Goal: Book appointment/travel/reservation

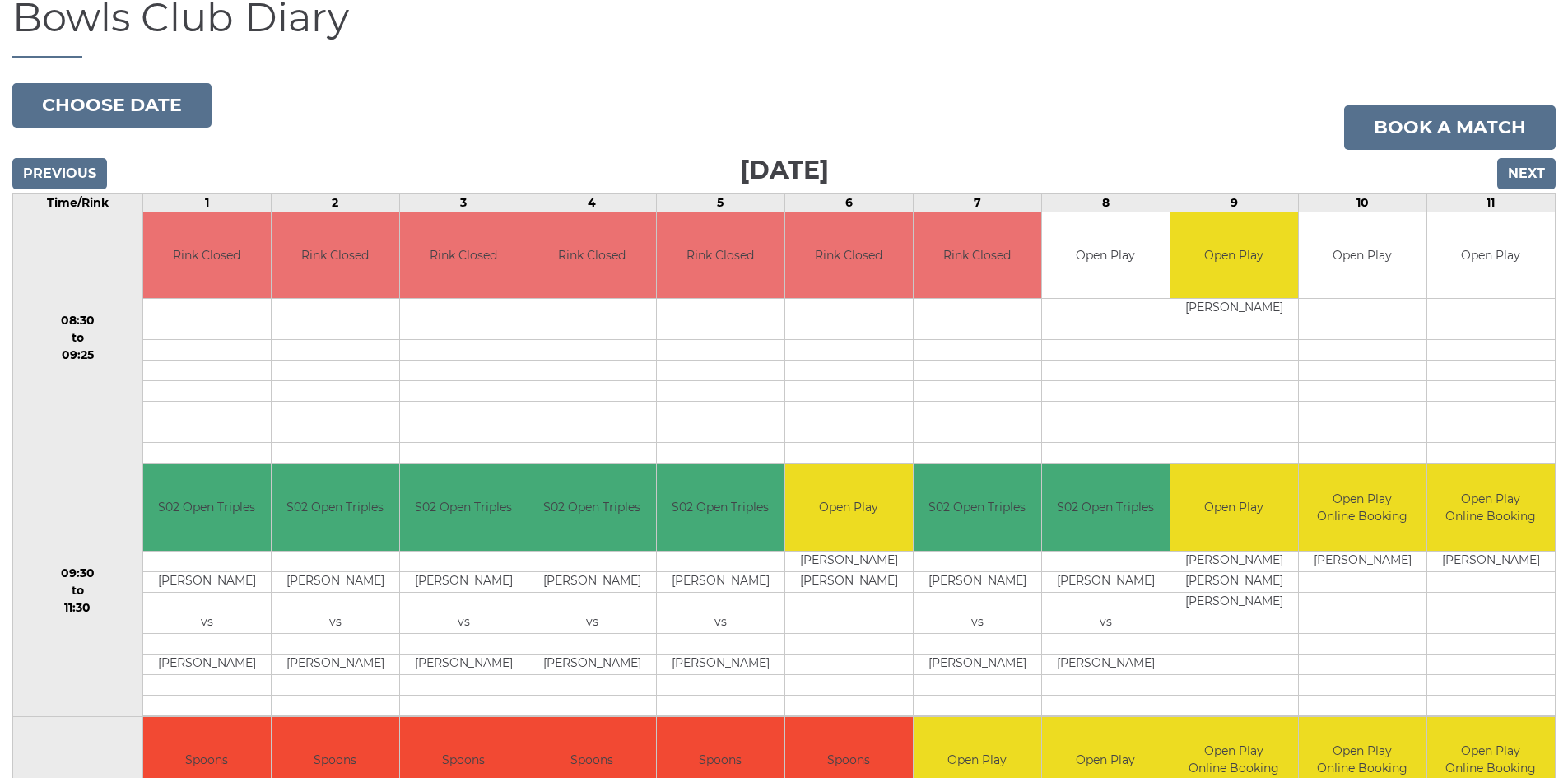
scroll to position [88, 0]
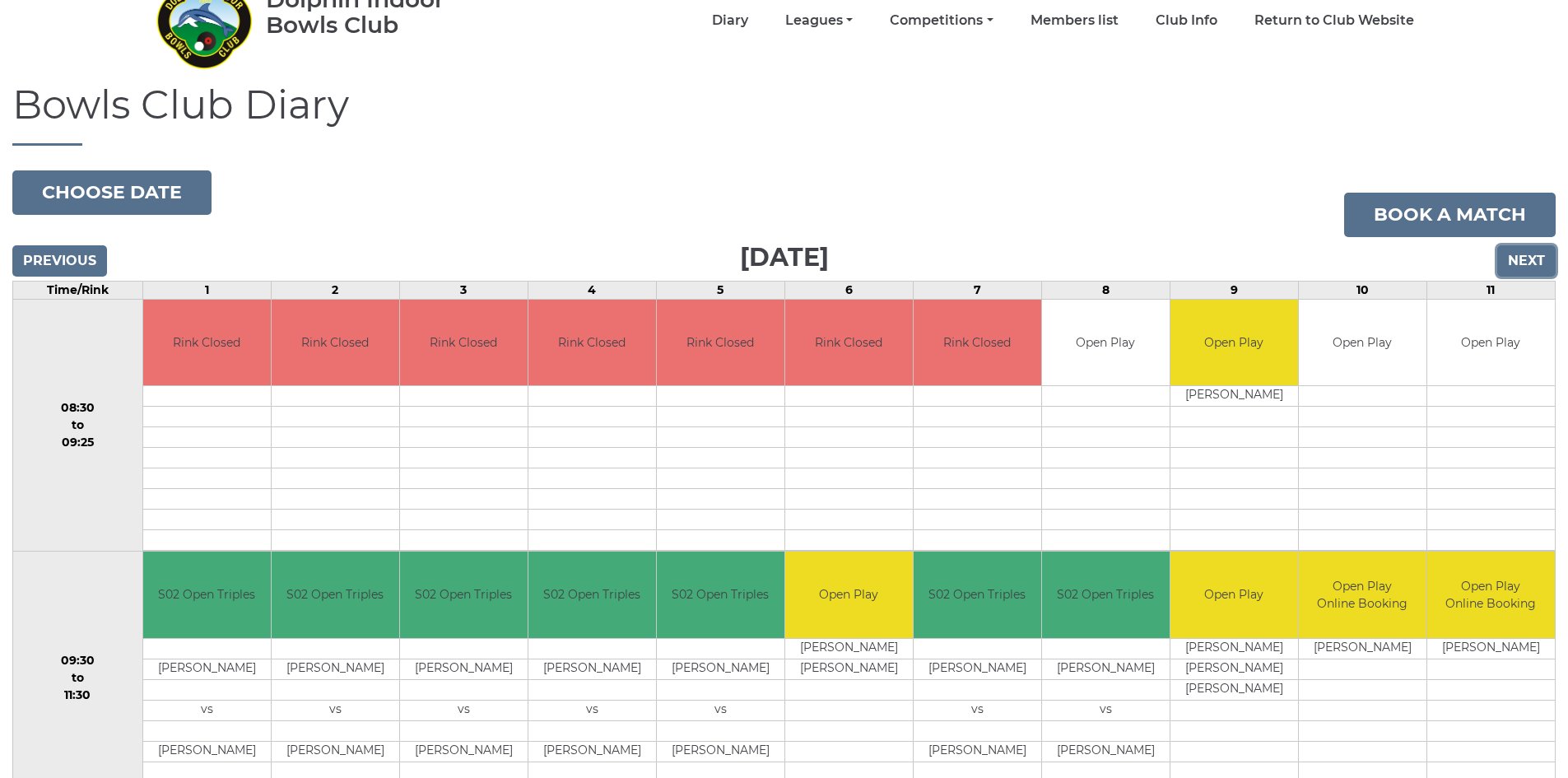
click at [1535, 261] on input "Next" at bounding box center [1526, 261] width 59 height 32
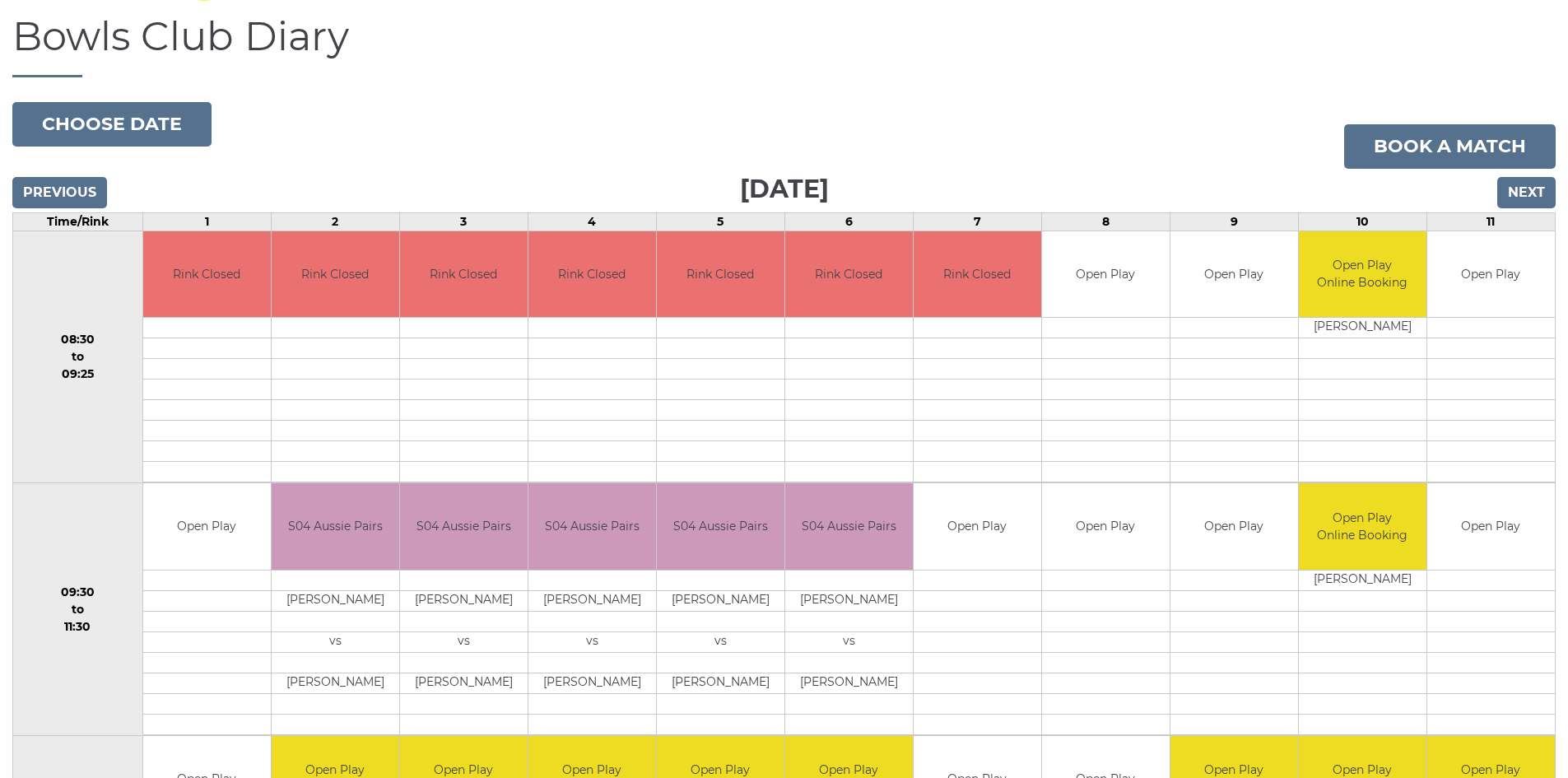
scroll to position [82, 0]
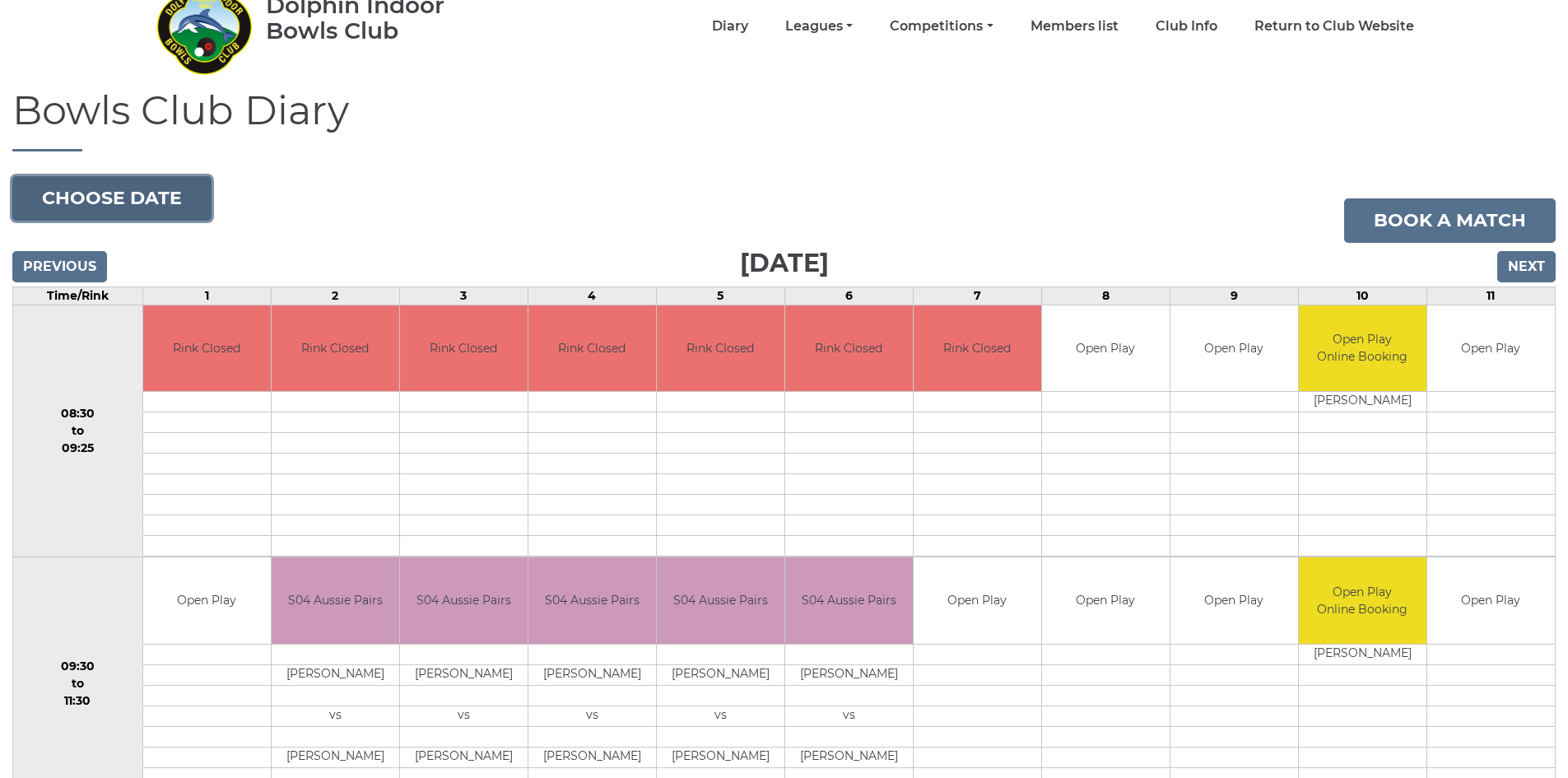
click at [129, 201] on button "Choose date" at bounding box center [112, 198] width 199 height 44
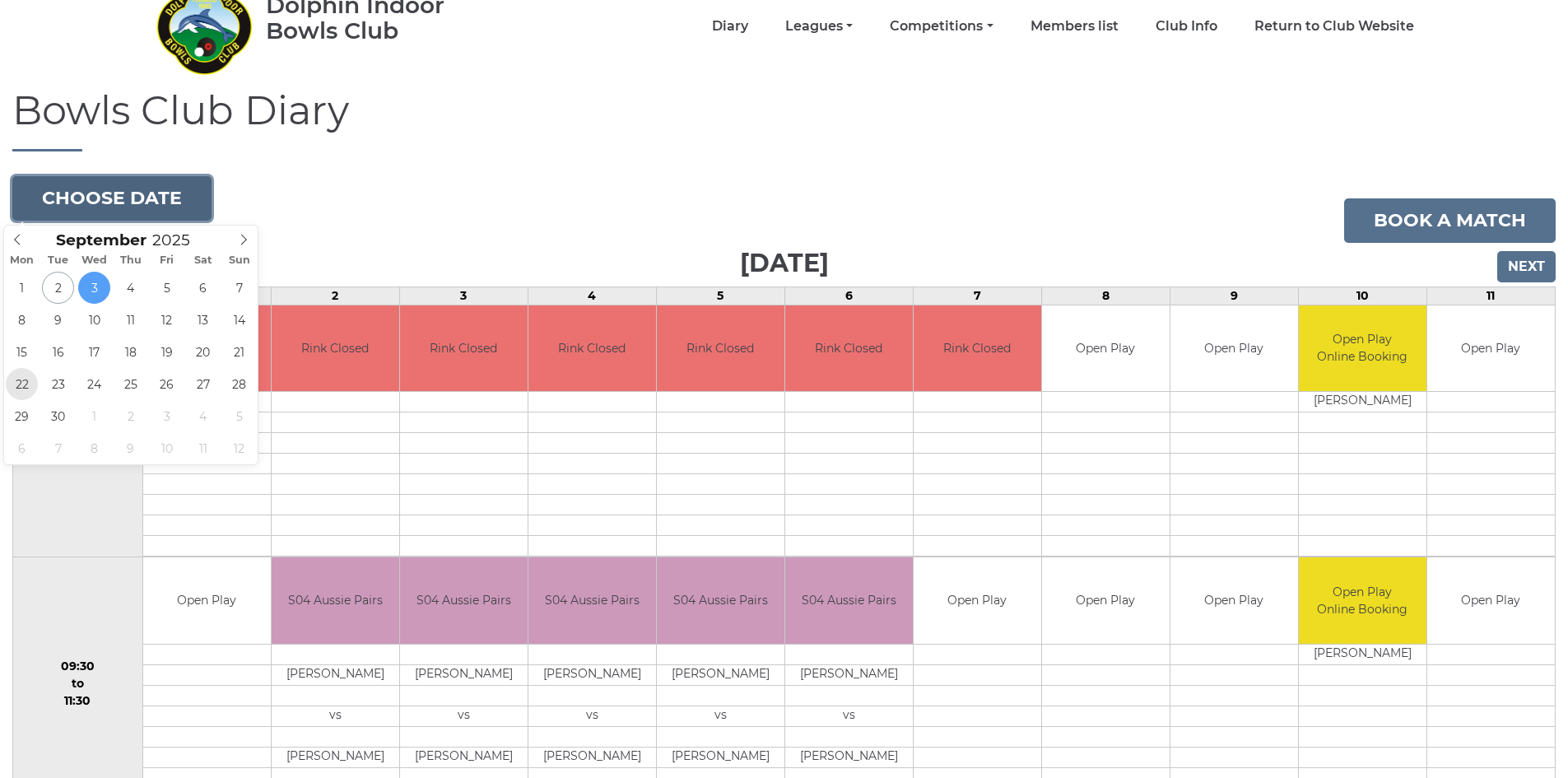
type input "[DATE]"
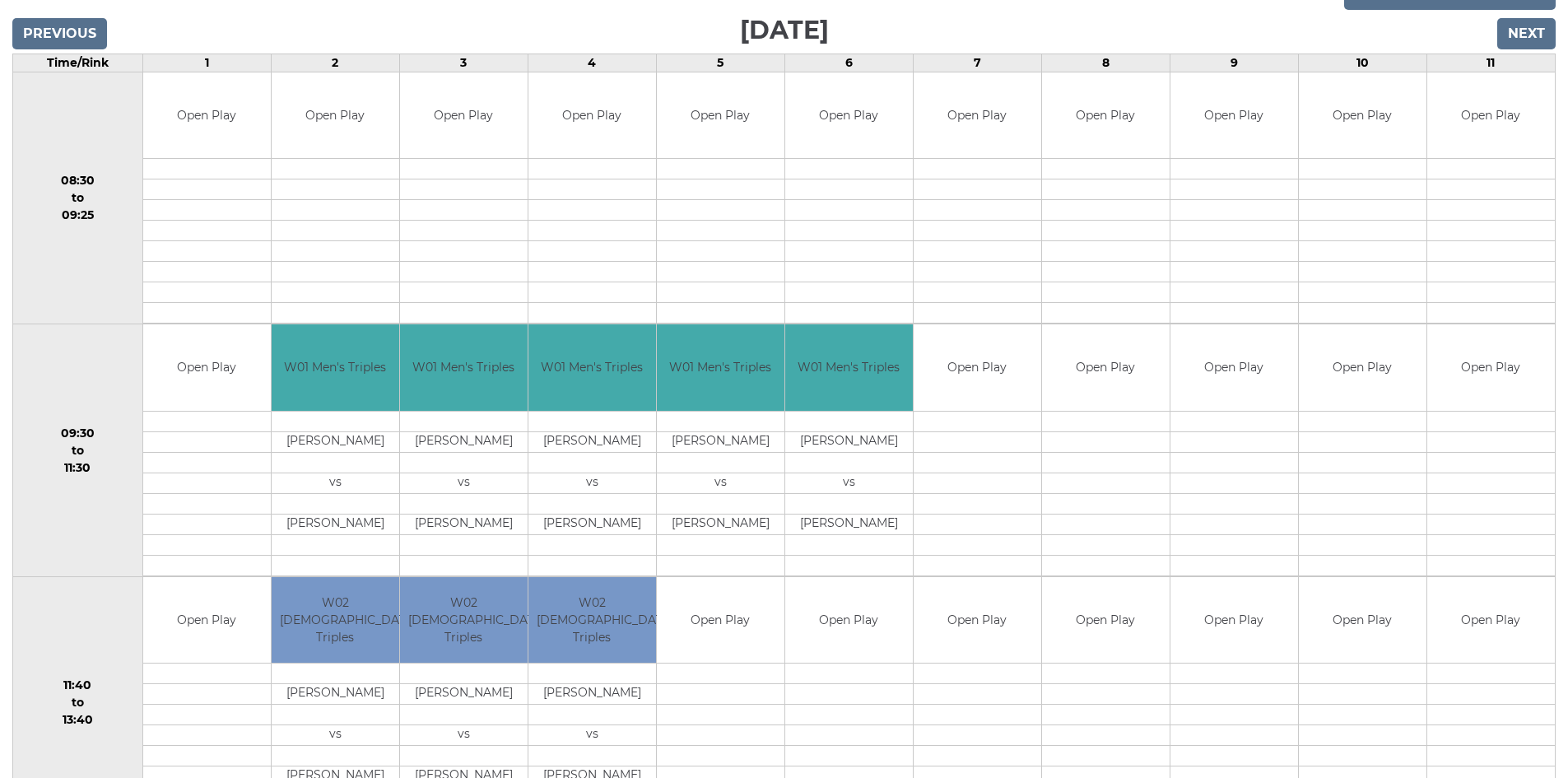
scroll to position [247, 0]
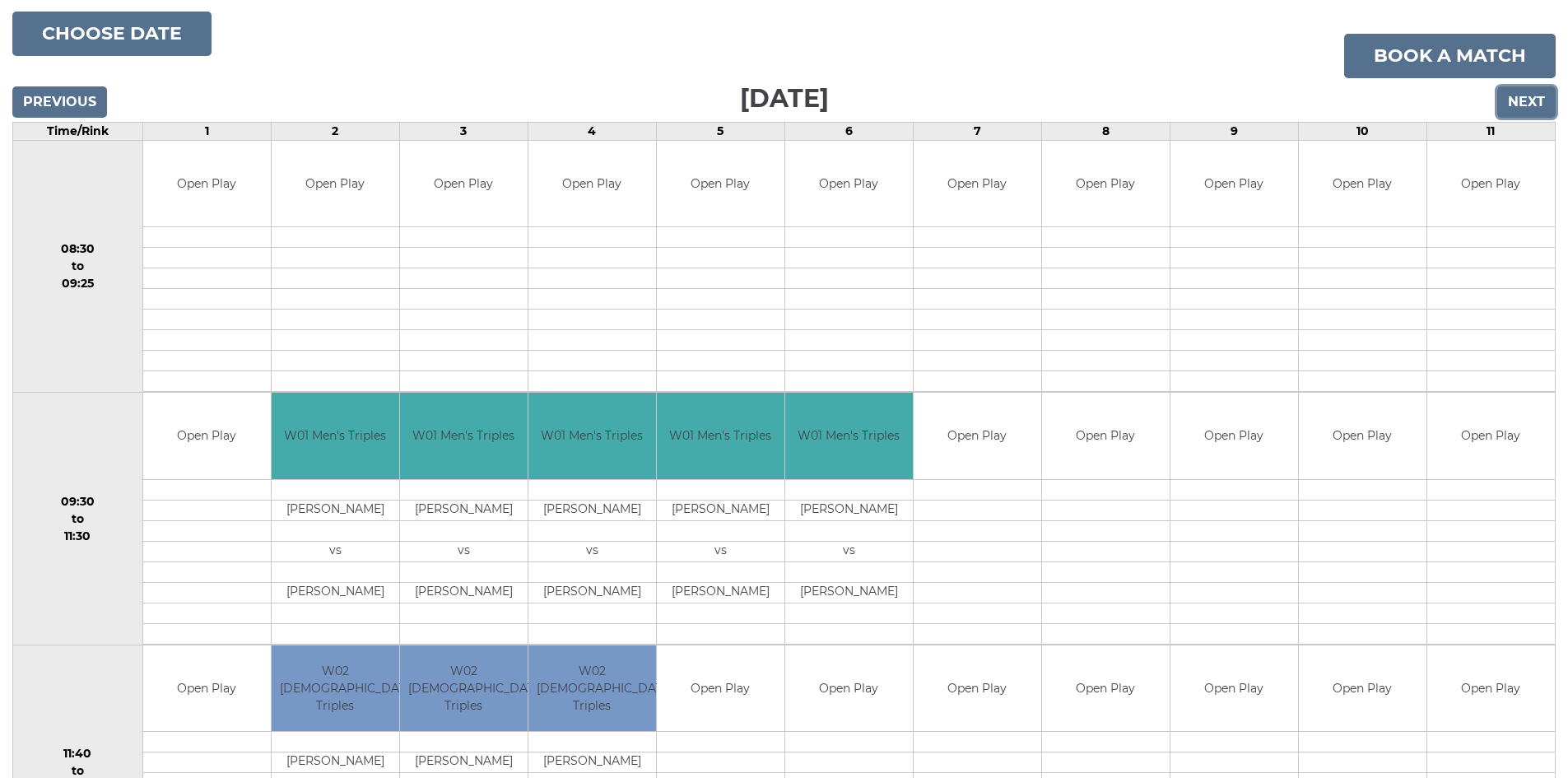
click at [1508, 100] on input "Next" at bounding box center [1526, 102] width 59 height 32
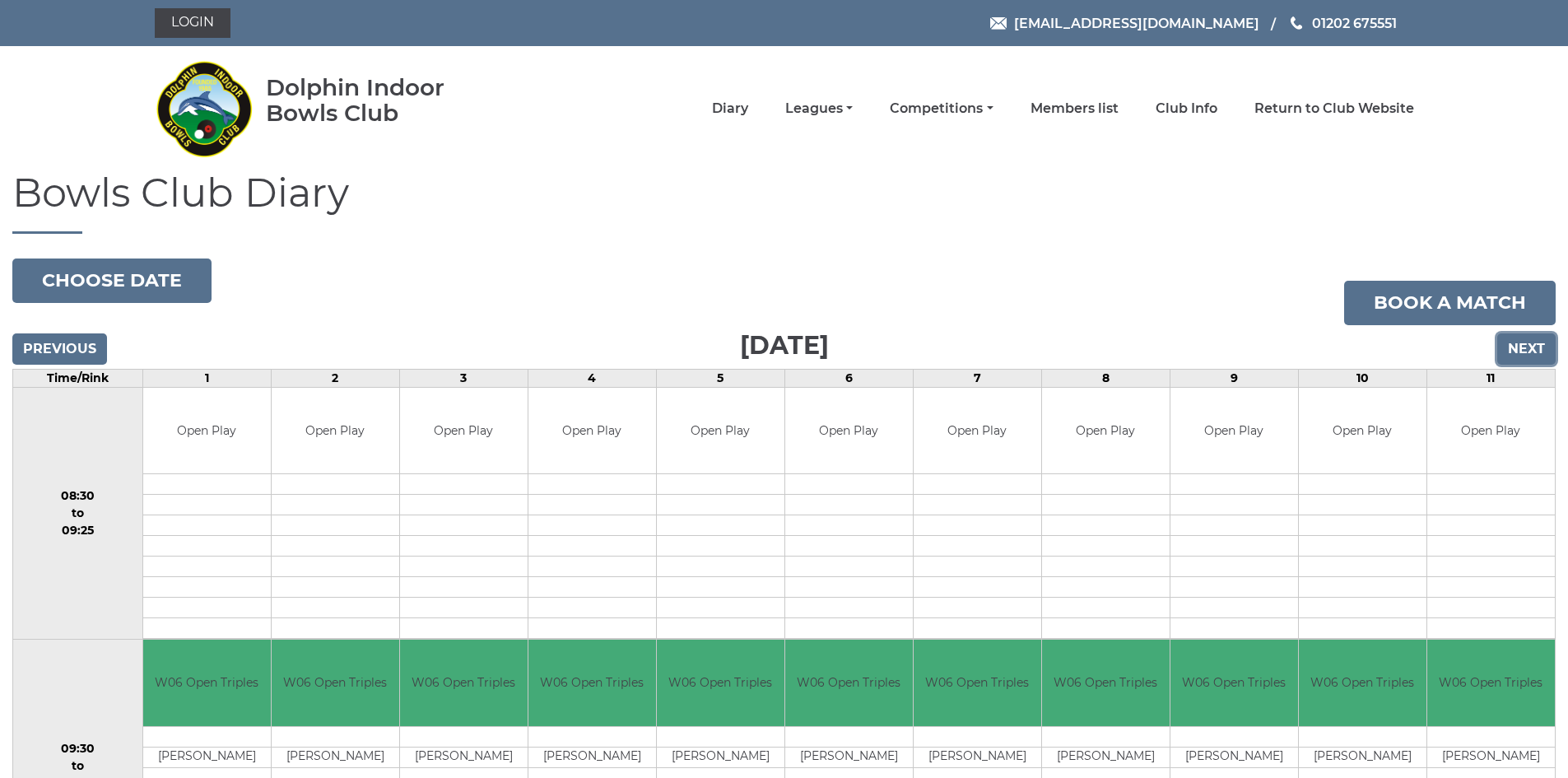
click at [1521, 351] on input "Next" at bounding box center [1526, 349] width 59 height 32
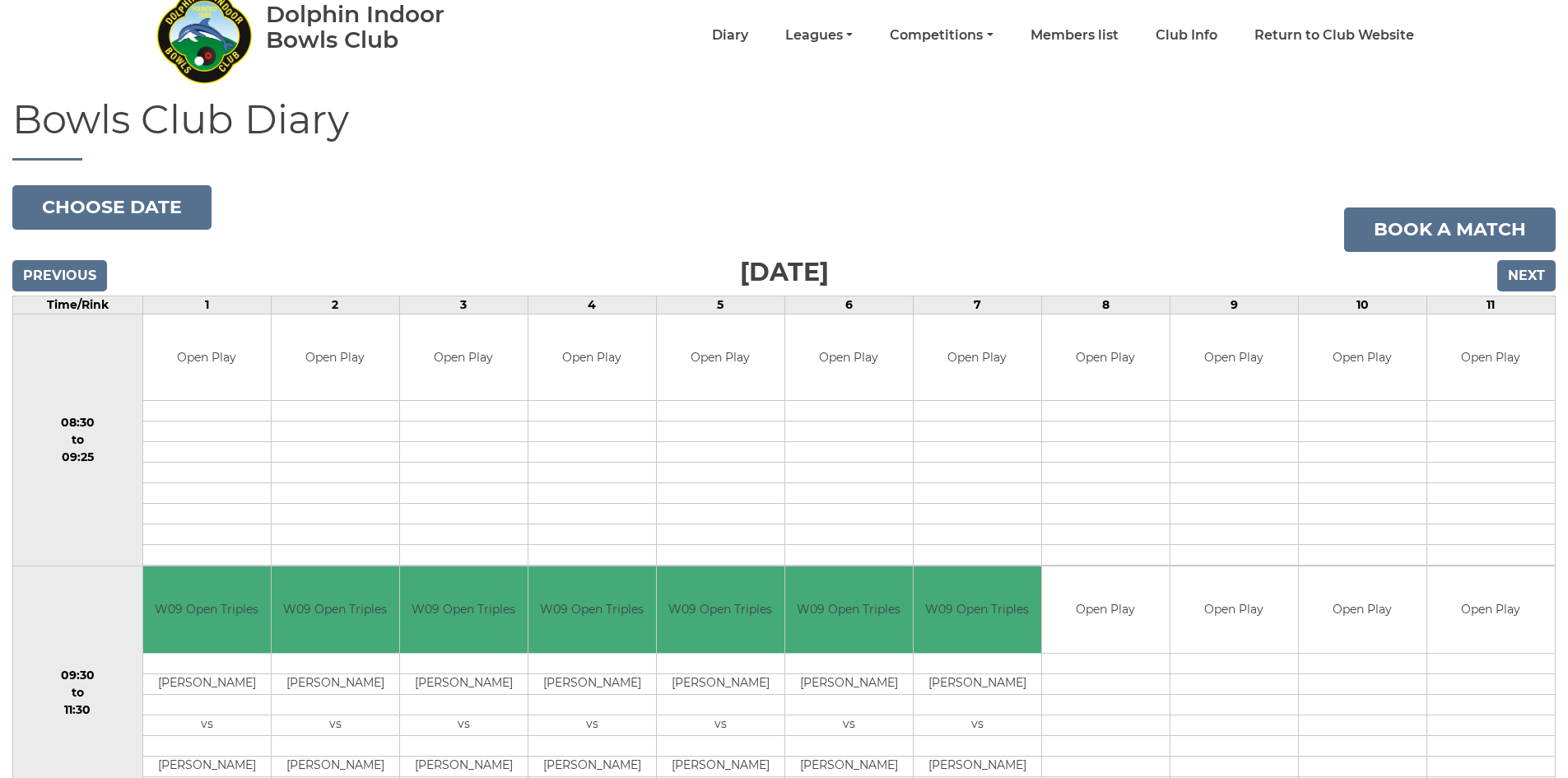
scroll to position [23, 0]
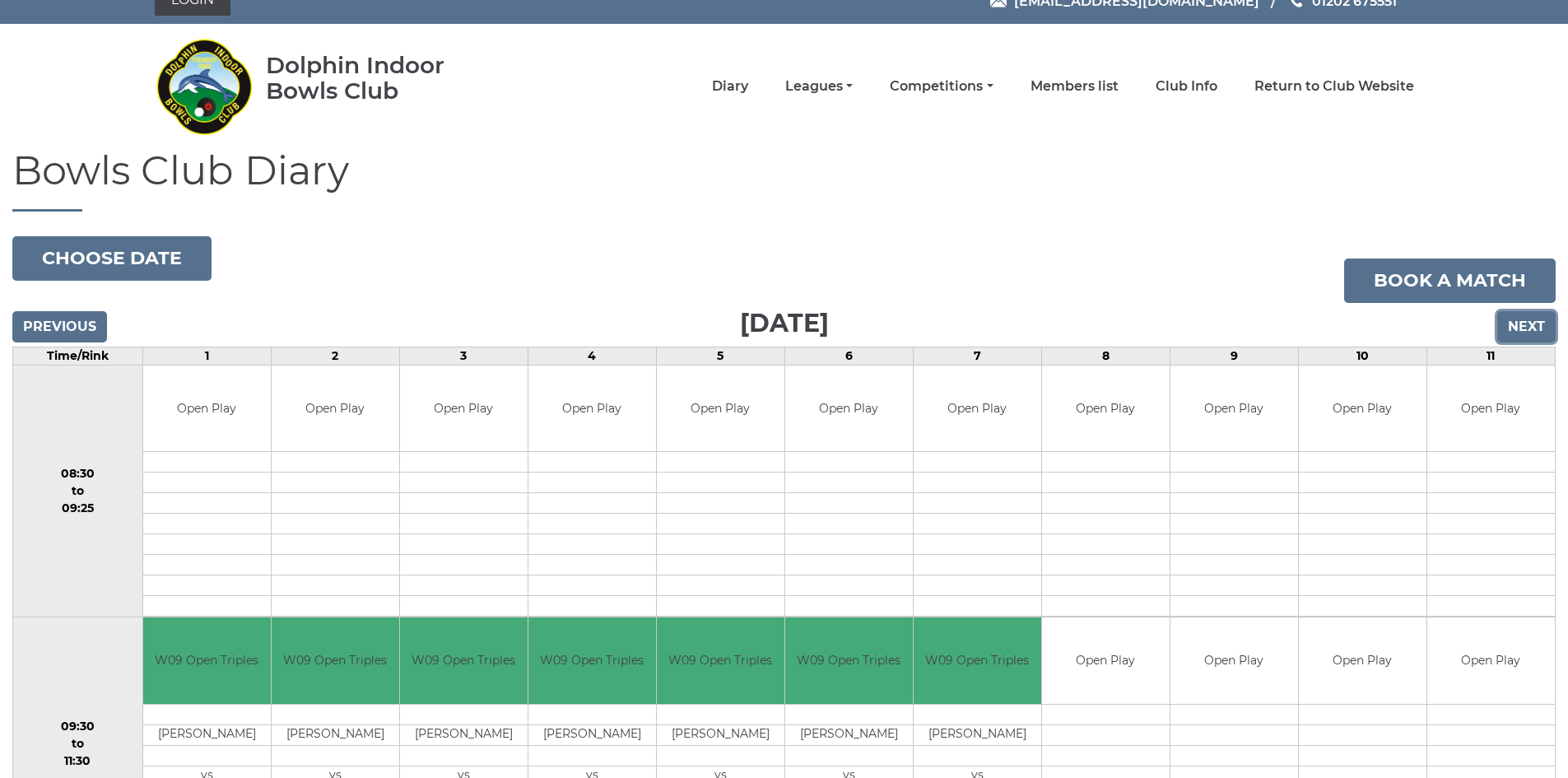
click at [1525, 320] on input "Next" at bounding box center [1526, 327] width 59 height 32
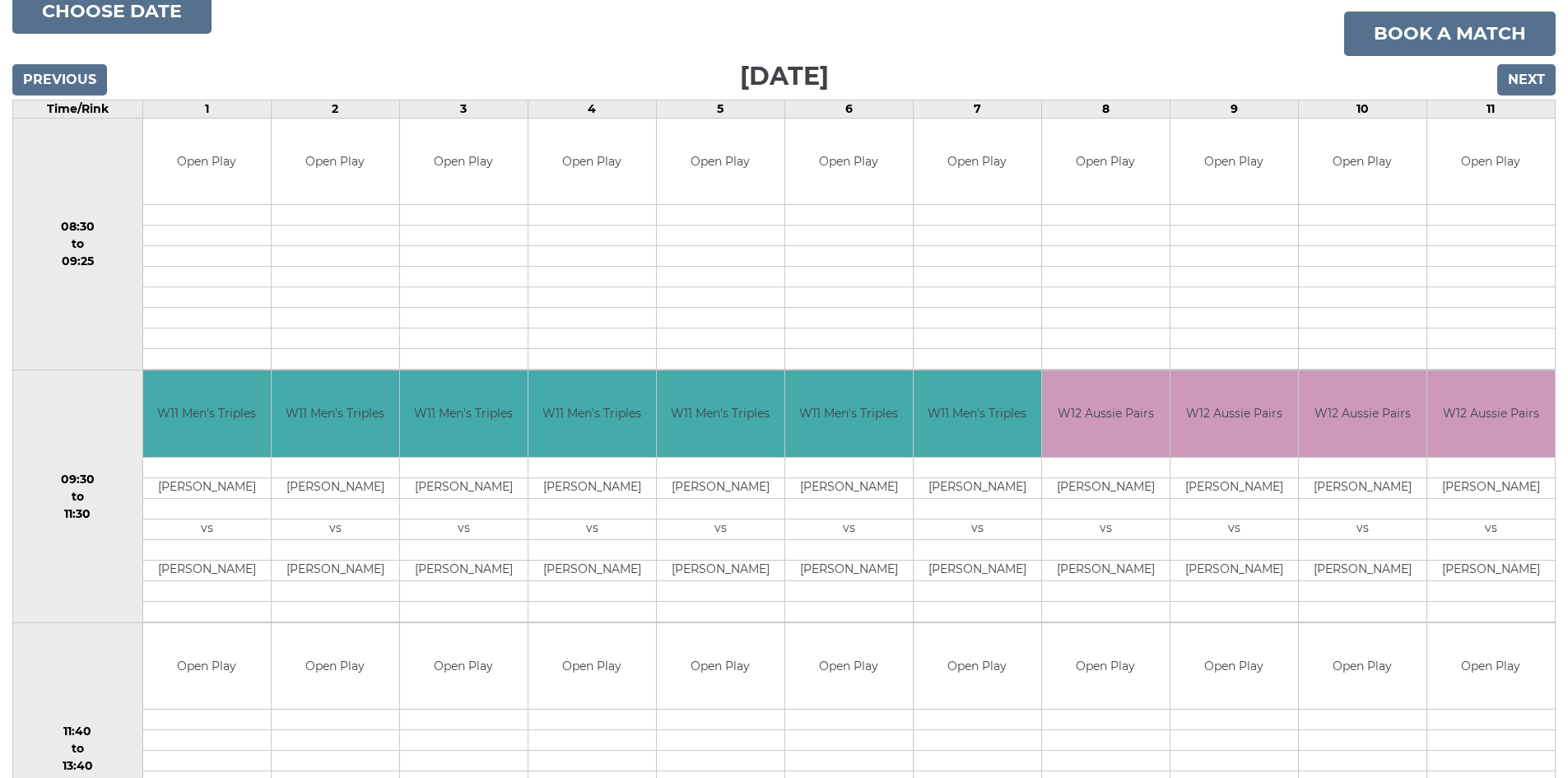
scroll to position [105, 0]
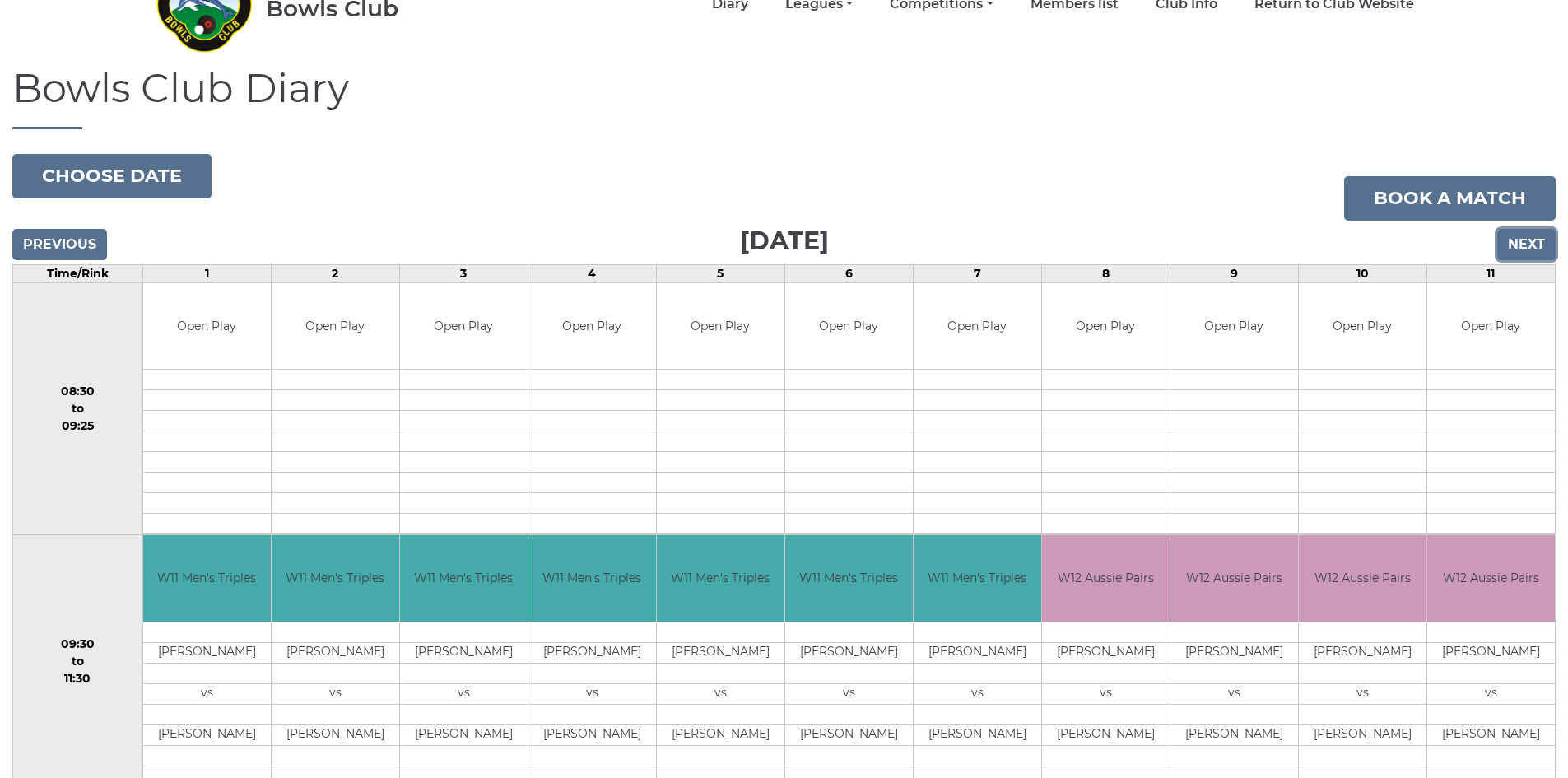
click at [1515, 243] on input "Next" at bounding box center [1526, 244] width 59 height 32
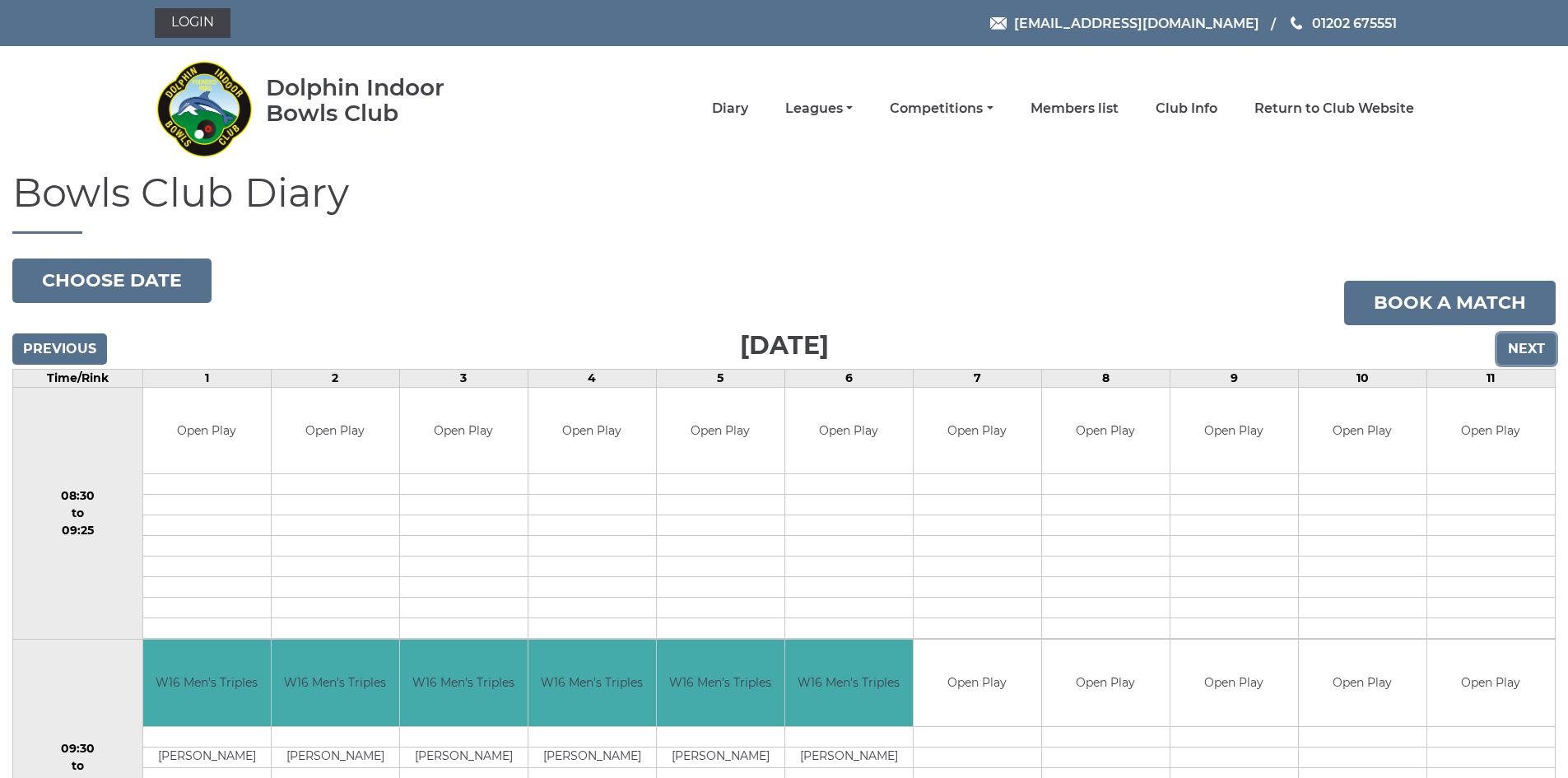
click at [1525, 349] on input "Next" at bounding box center [1526, 349] width 59 height 32
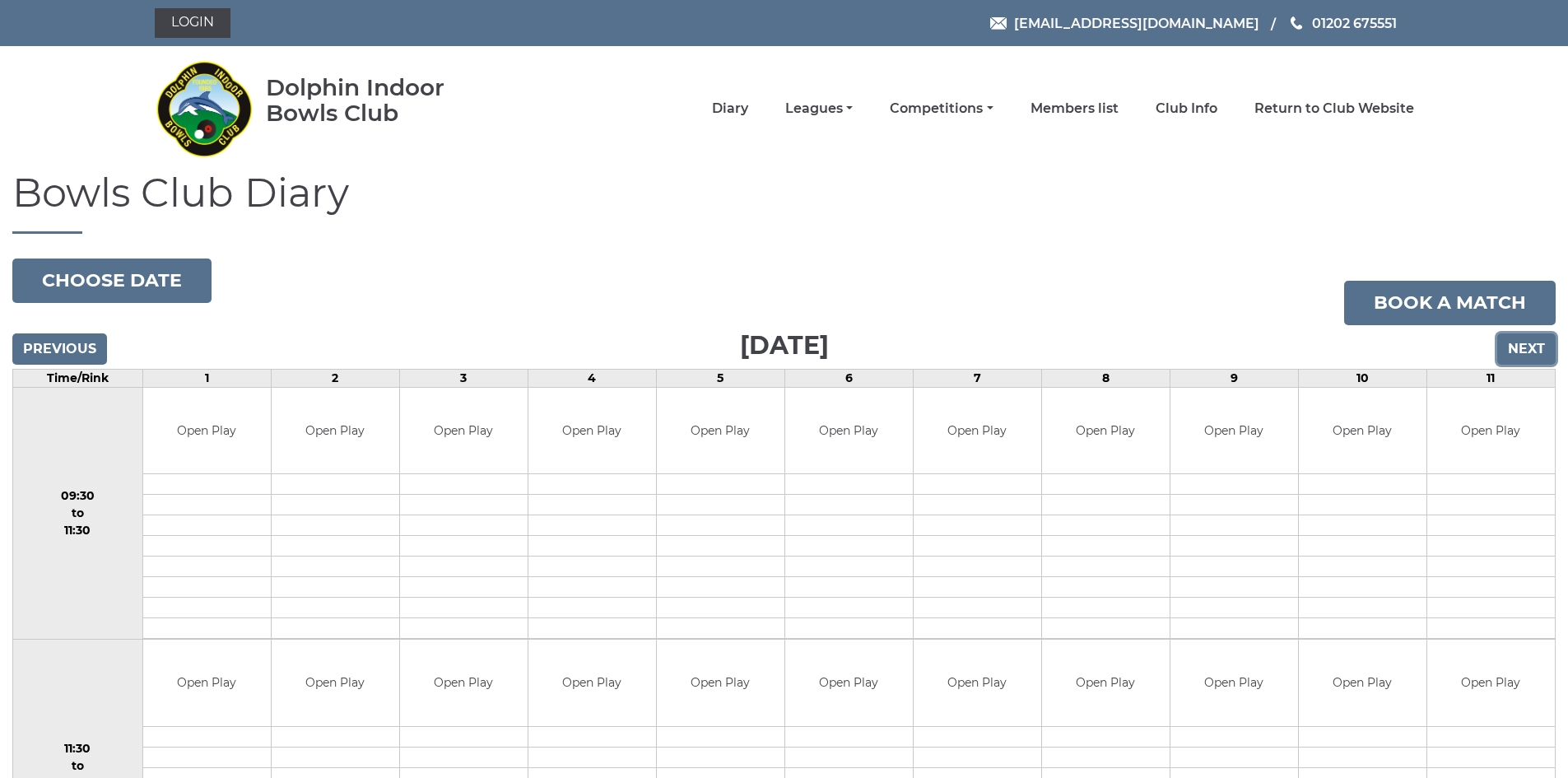
click at [1513, 343] on input "Next" at bounding box center [1526, 349] width 59 height 32
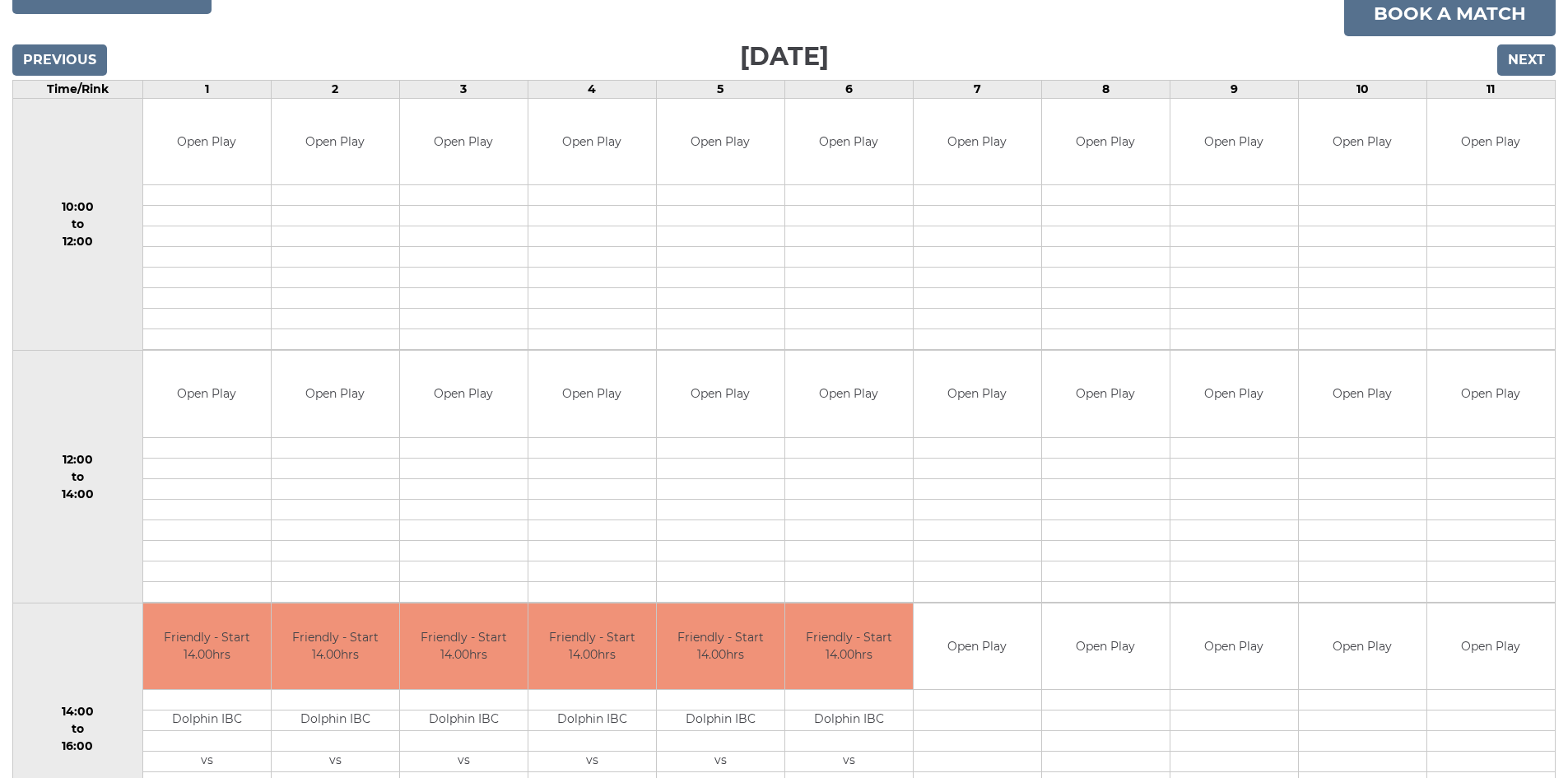
scroll to position [259, 0]
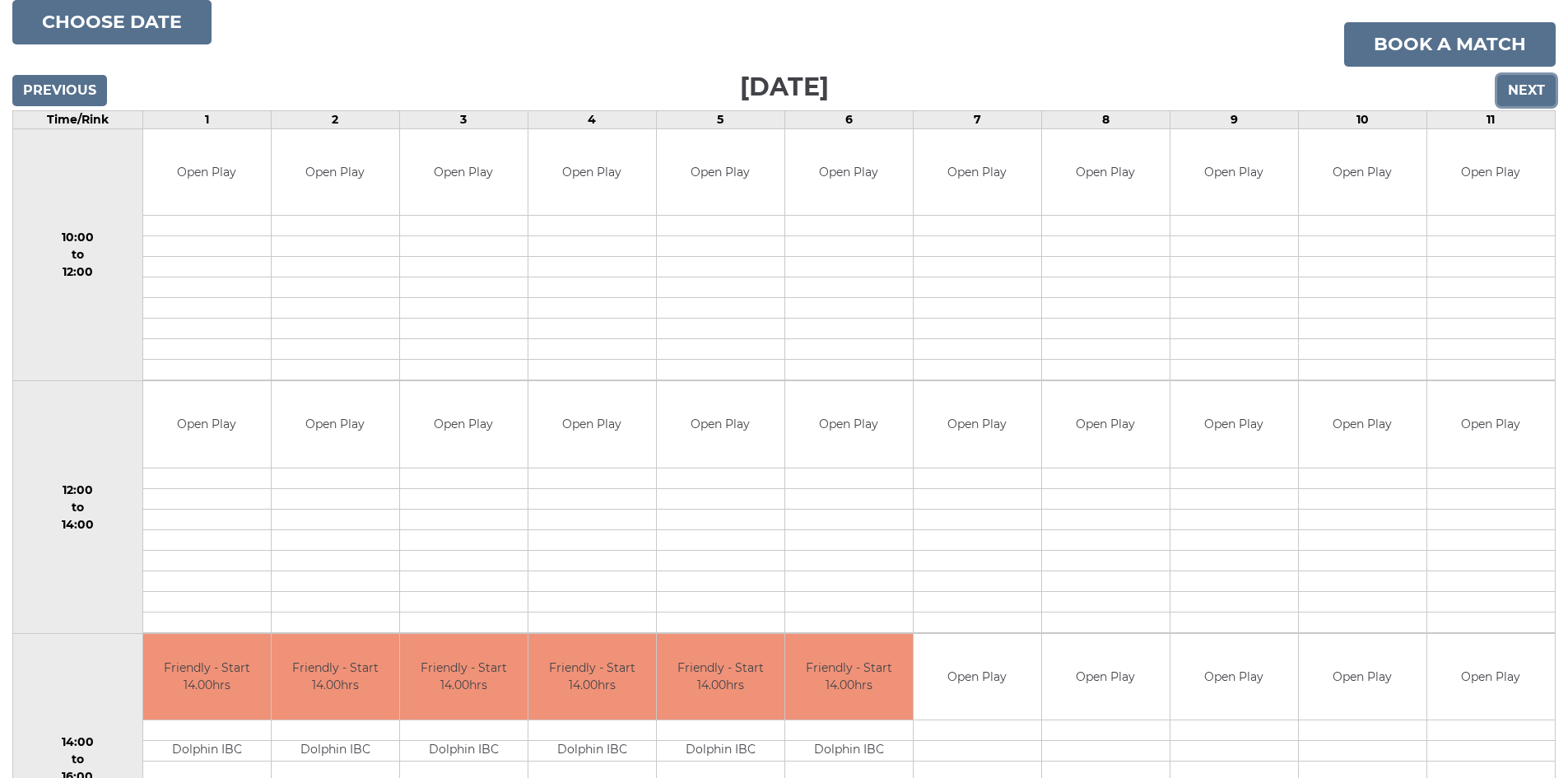
click at [1530, 90] on input "Next" at bounding box center [1526, 90] width 59 height 32
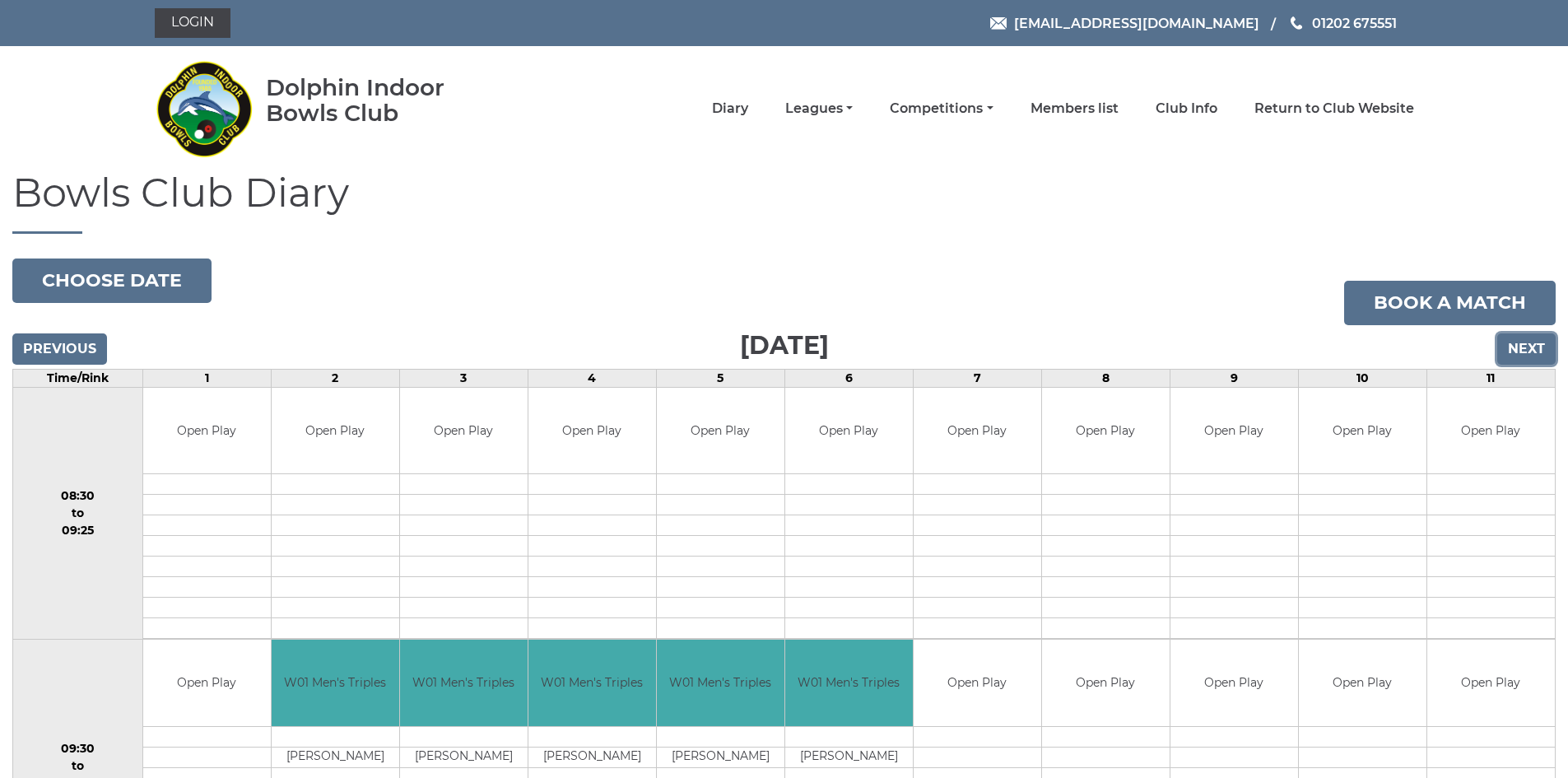
click at [1533, 349] on input "Next" at bounding box center [1526, 349] width 59 height 32
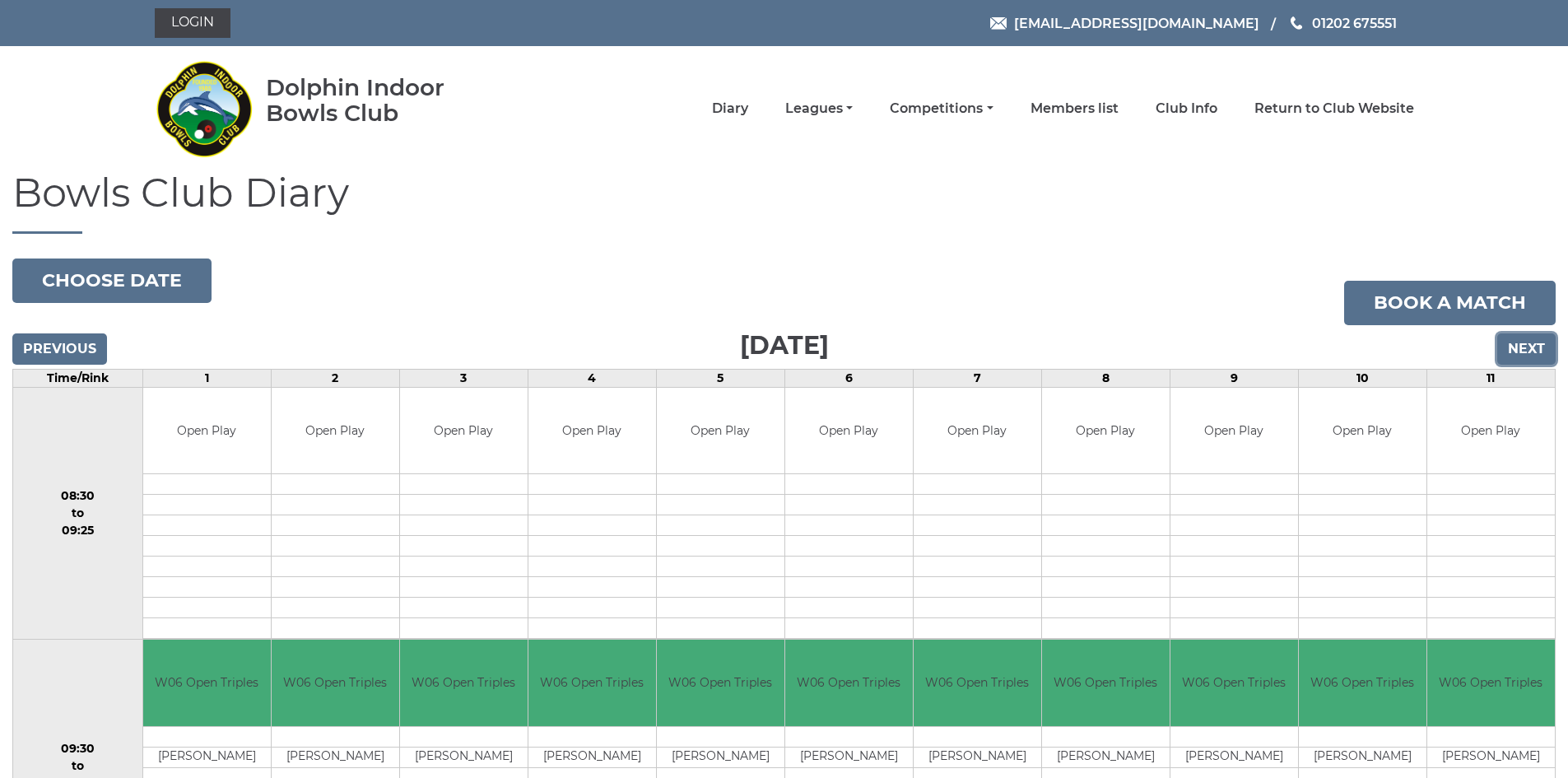
click at [1522, 348] on input "Next" at bounding box center [1526, 349] width 59 height 32
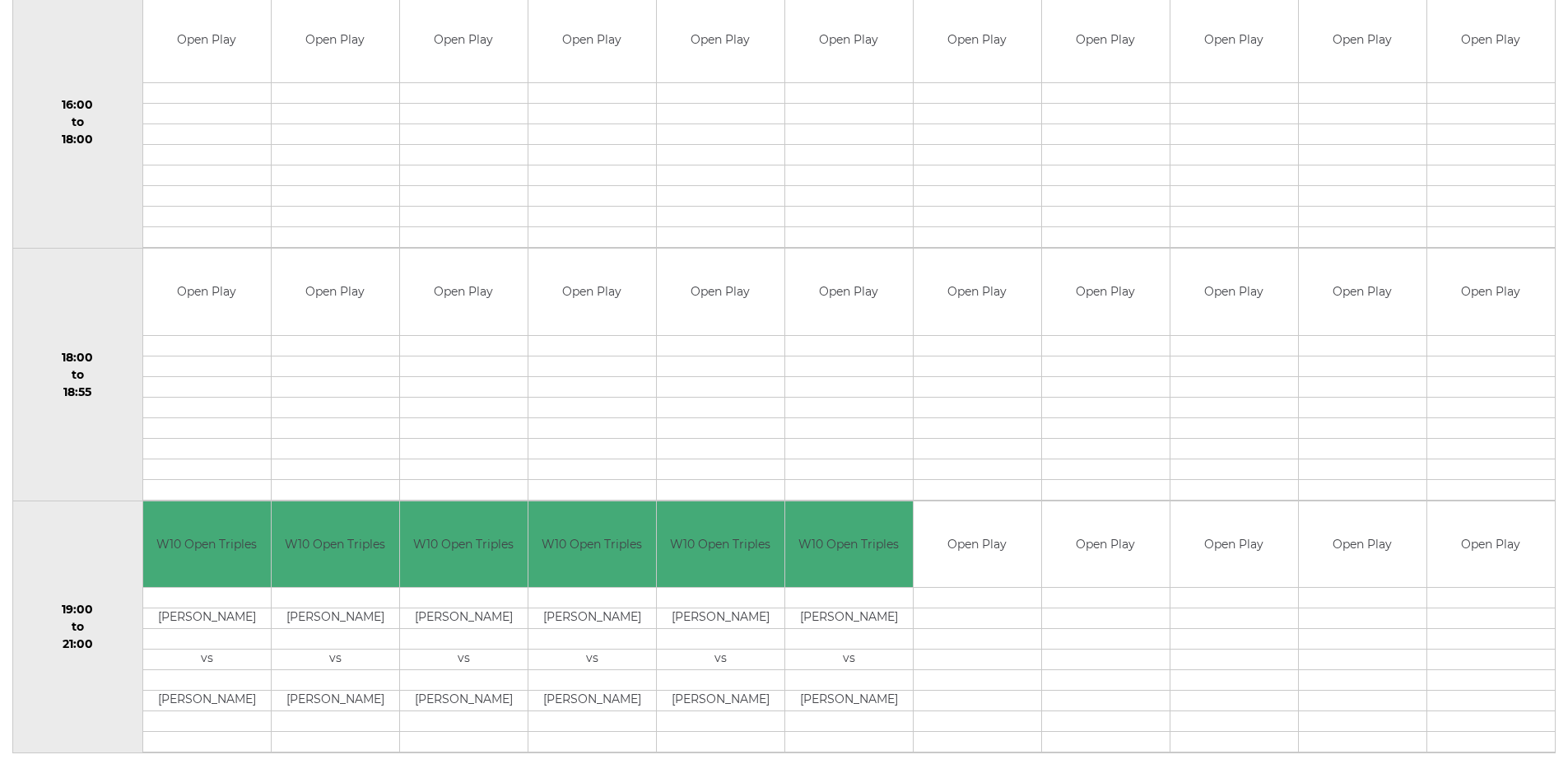
scroll to position [1422, 0]
